Goal: Task Accomplishment & Management: Manage account settings

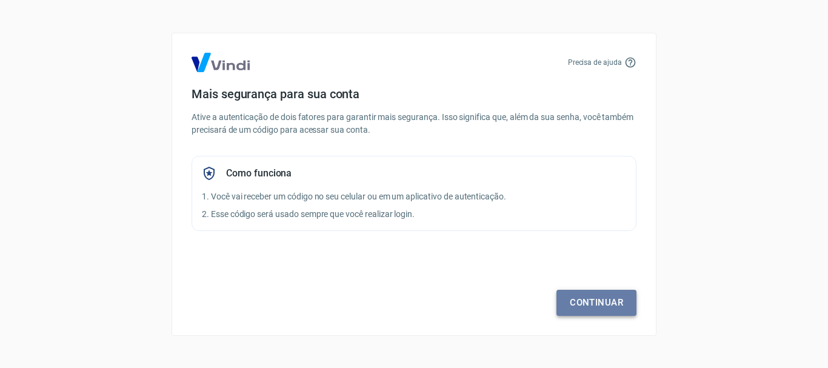
click at [581, 307] on link "Continuar" at bounding box center [596, 302] width 80 height 25
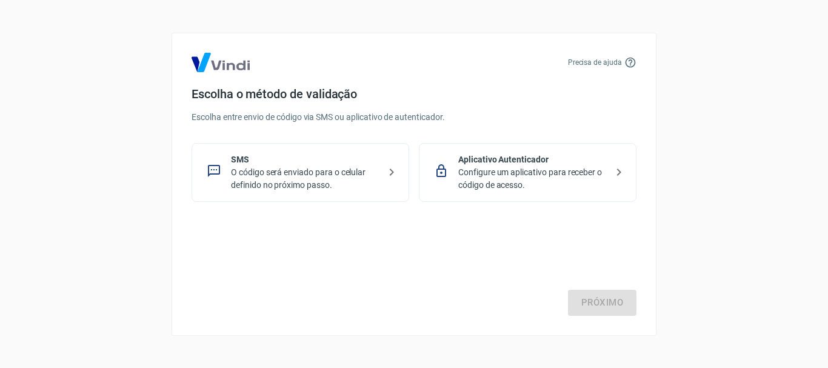
click at [296, 177] on p "O código será enviado para o celular definido no próximo passo." at bounding box center [305, 178] width 148 height 25
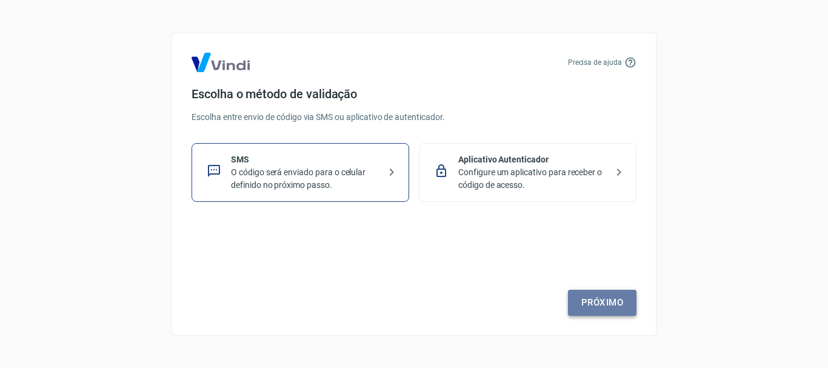
click at [596, 302] on link "Próximo" at bounding box center [602, 302] width 68 height 25
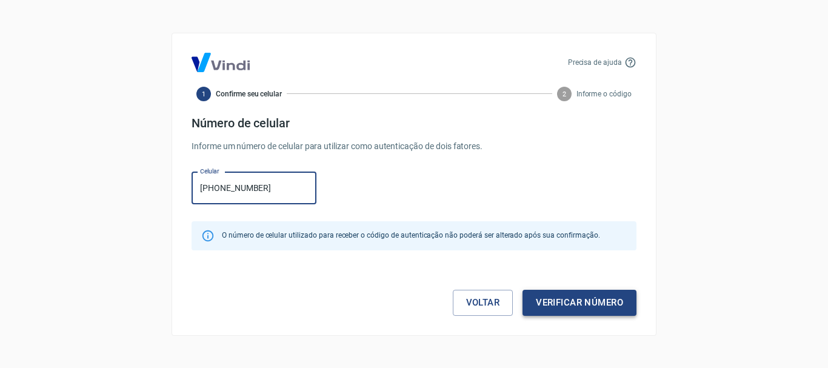
type input "[PHONE_NUMBER]"
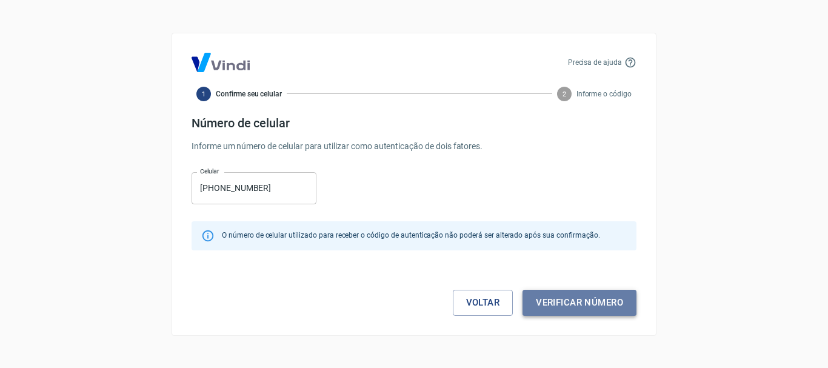
click at [564, 307] on button "Verificar número" at bounding box center [579, 302] width 114 height 25
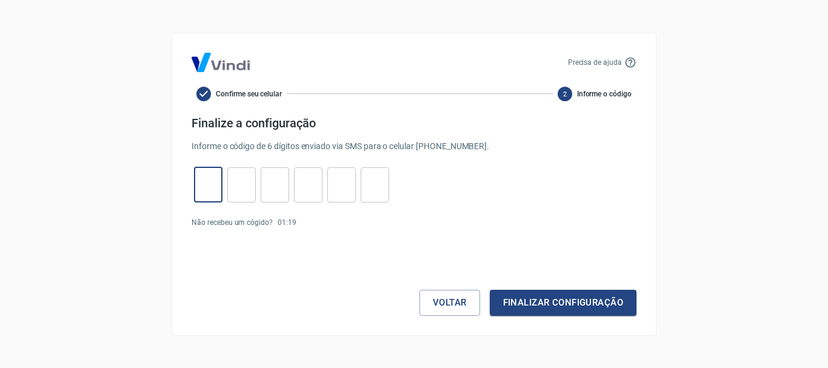
click at [208, 188] on input "tel" at bounding box center [208, 184] width 28 height 26
type input "4"
type input "5"
type input "3"
type input "6"
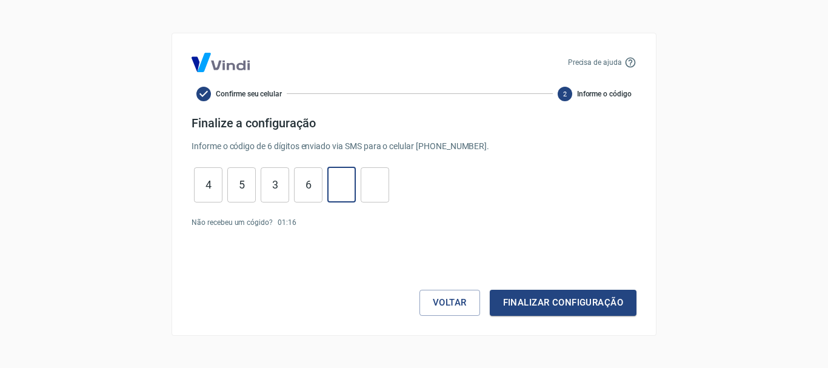
type input "1"
type input "8"
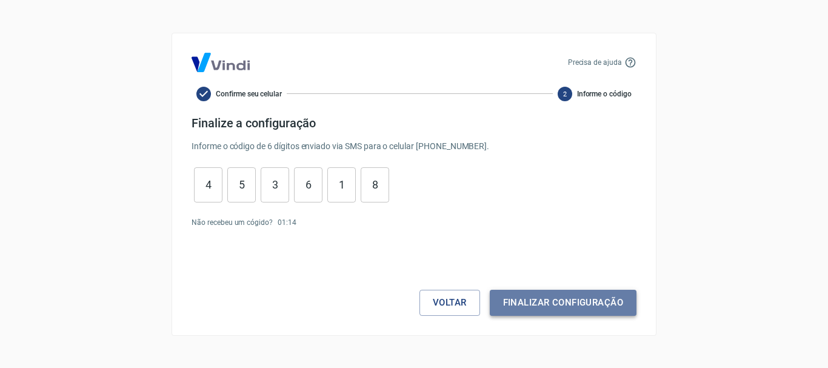
click at [519, 302] on button "Finalizar configuração" at bounding box center [563, 302] width 147 height 25
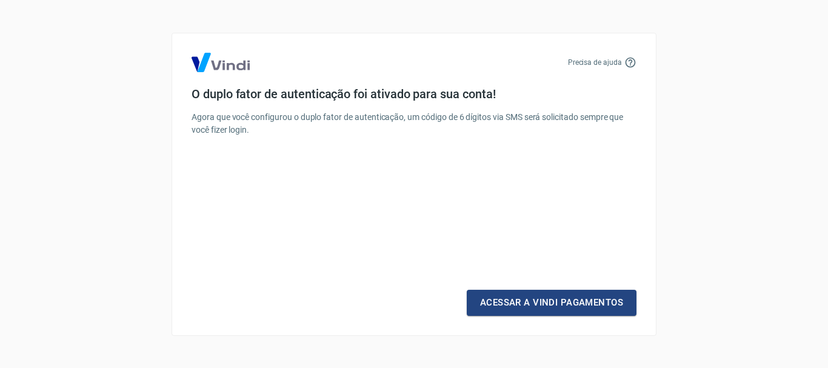
click at [519, 302] on link "Acessar a Vindi Pagamentos" at bounding box center [551, 302] width 170 height 25
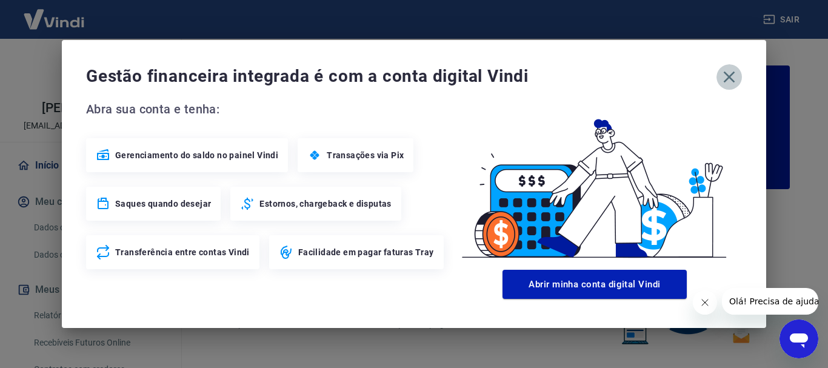
click at [737, 73] on icon "button" at bounding box center [728, 76] width 19 height 19
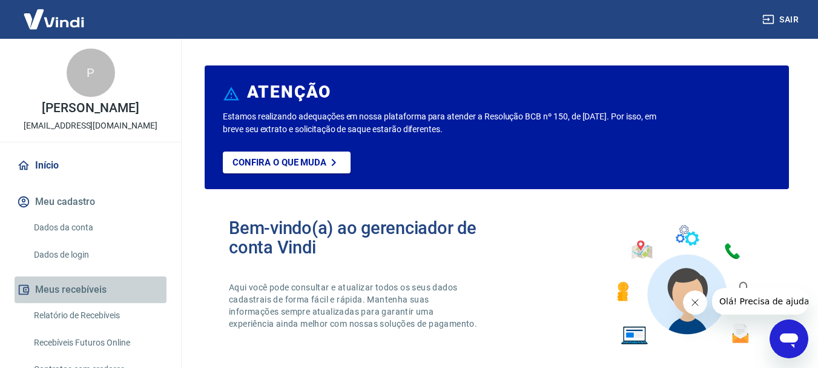
click at [98, 303] on button "Meus recebíveis" at bounding box center [91, 289] width 152 height 27
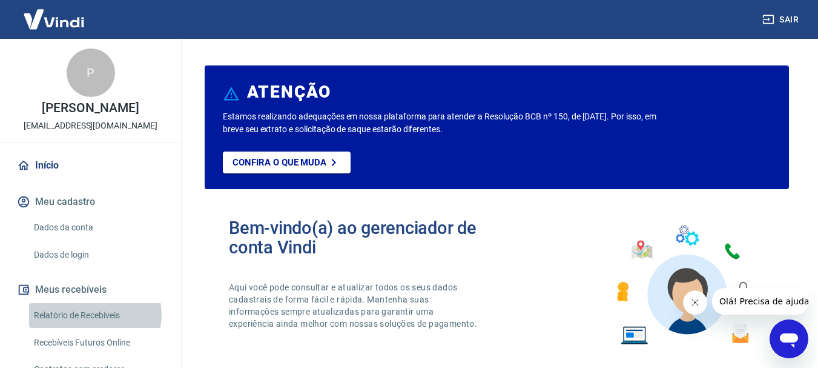
click at [95, 327] on link "Relatório de Recebíveis" at bounding box center [98, 315] width 138 height 25
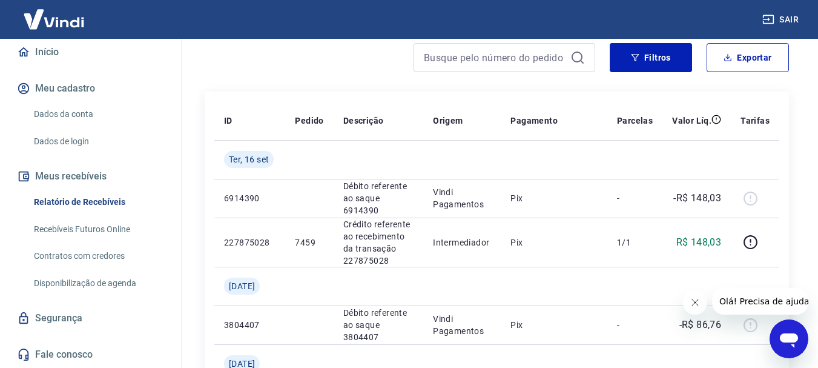
scroll to position [105, 0]
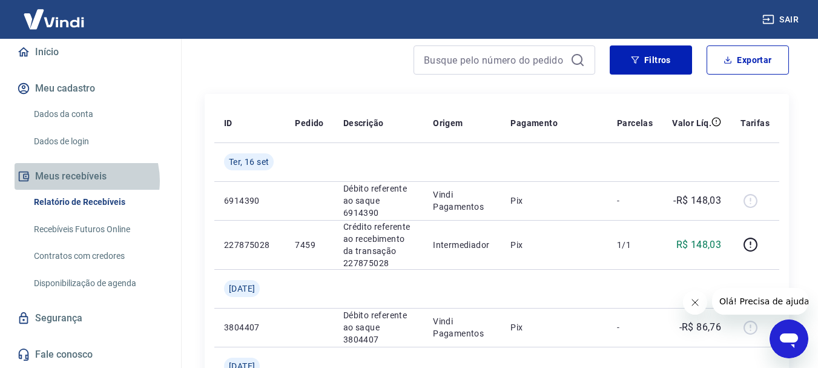
click at [78, 182] on button "Meus recebíveis" at bounding box center [91, 176] width 152 height 27
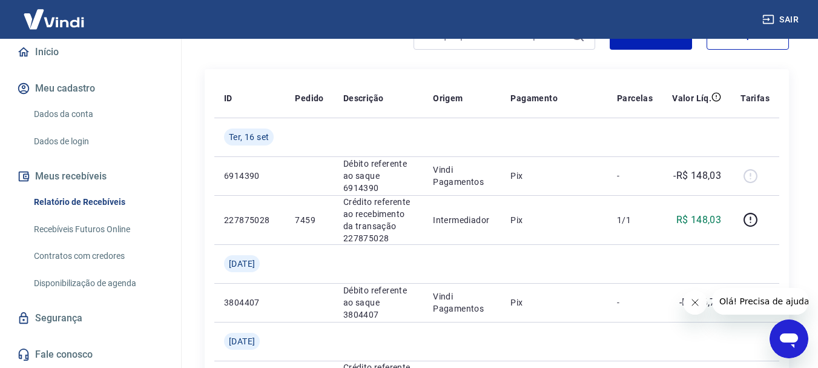
scroll to position [119, 0]
